Goal: Information Seeking & Learning: Find specific fact

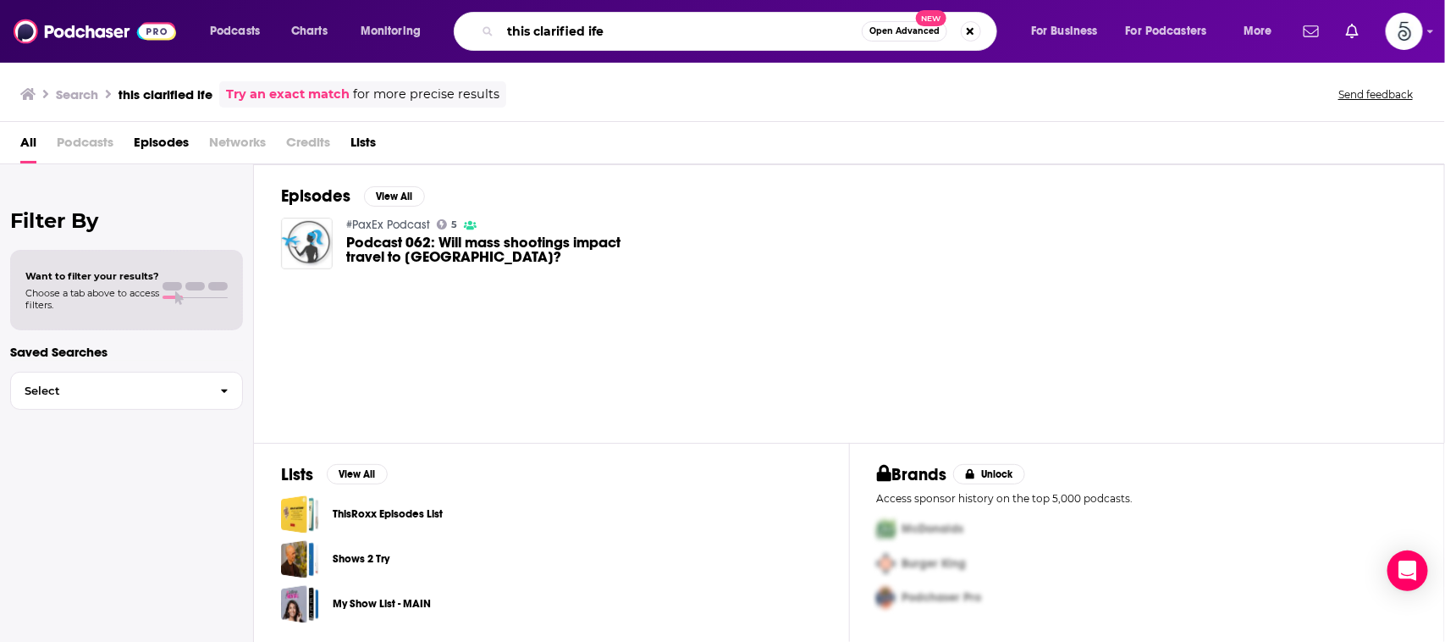
drag, startPoint x: 616, startPoint y: 31, endPoint x: 449, endPoint y: 28, distance: 167.7
click at [449, 28] on div "Podcasts Charts Monitoring this clarified ife Open Advanced New For Business Fo…" at bounding box center [743, 31] width 1090 height 39
type input "[PERSON_NAME]"
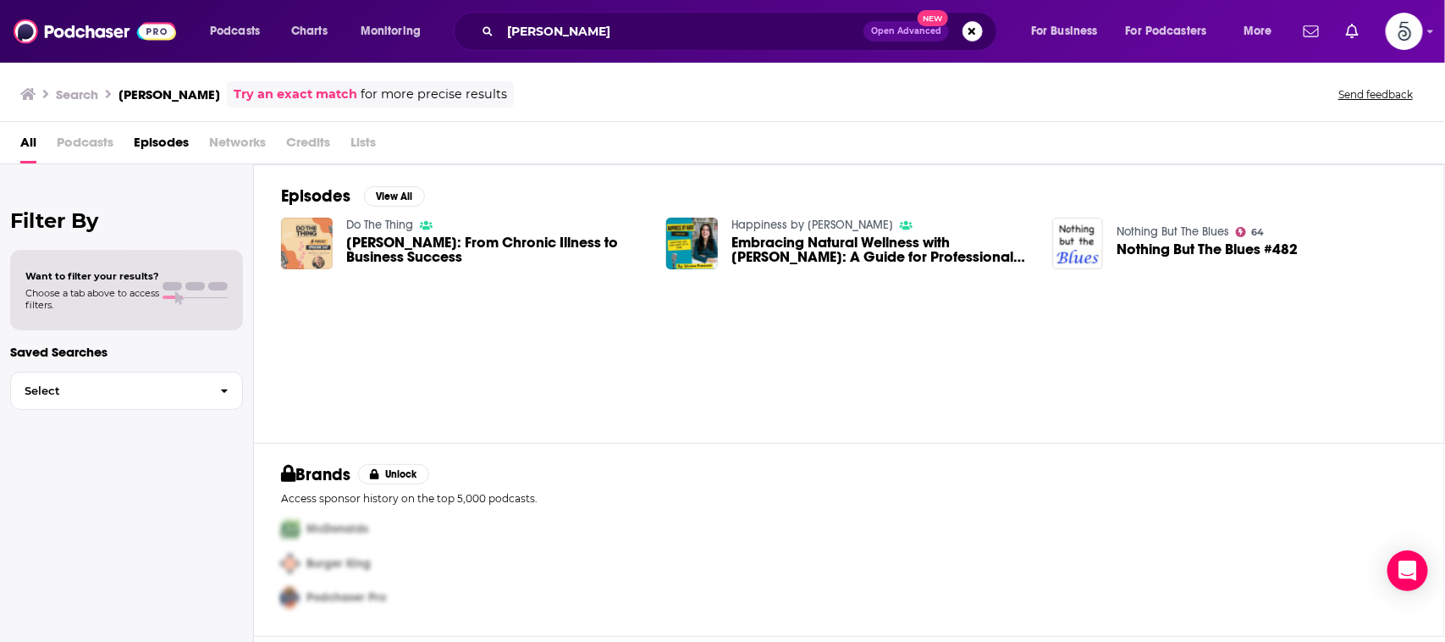
click at [295, 221] on img "Ruthie Searcy: From Chronic Illness to Business Success" at bounding box center [307, 244] width 52 height 52
